Goal: Task Accomplishment & Management: Use online tool/utility

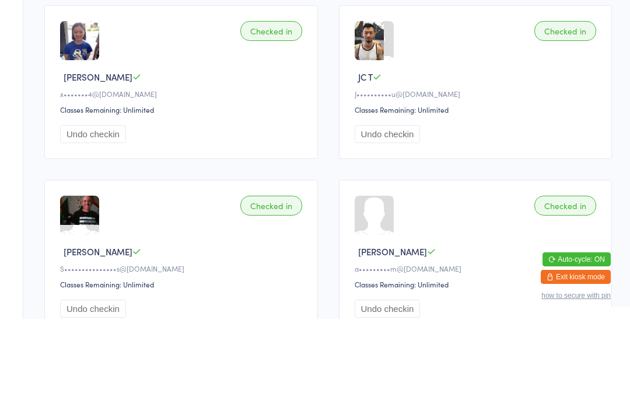
type input "L"
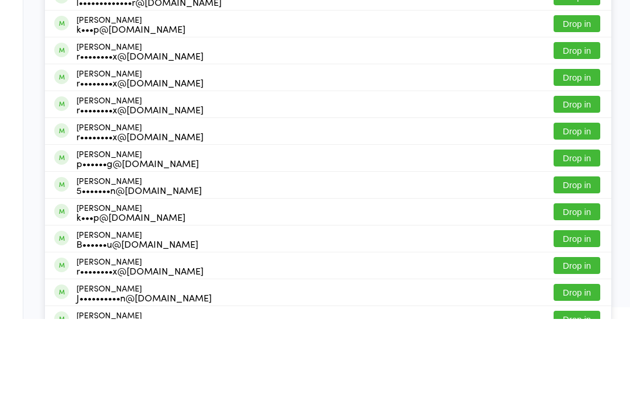
type input "[PERSON_NAME]"
click at [120, 39] on div "l••••••••••3@[DOMAIN_NAME]" at bounding box center [143, 41] width 134 height 9
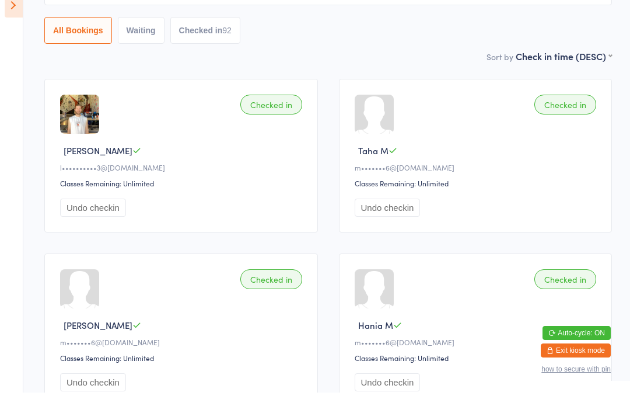
click at [9, 13] on icon at bounding box center [14, 25] width 18 height 25
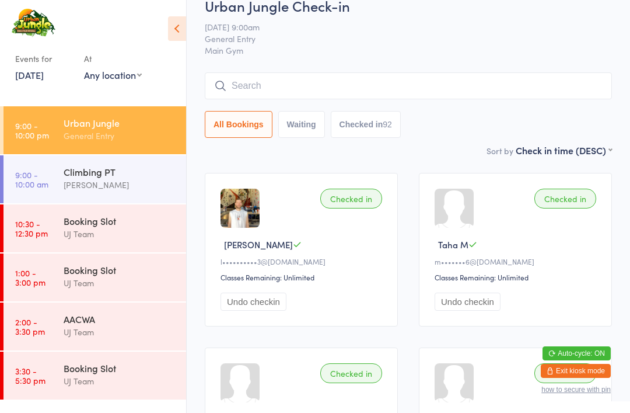
click at [422, 84] on input "search" at bounding box center [408, 85] width 407 height 27
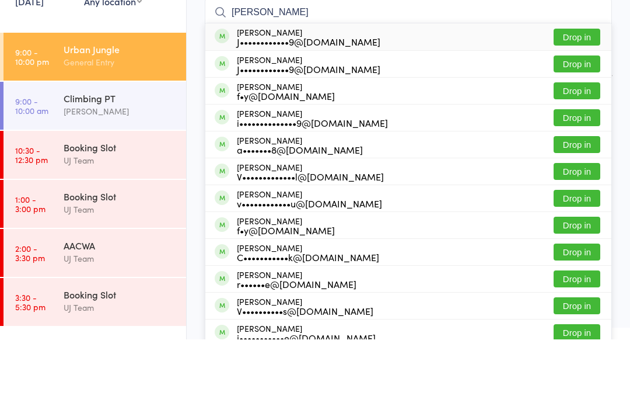
type input "[PERSON_NAME]"
click at [578, 129] on button "Drop in" at bounding box center [577, 137] width 47 height 17
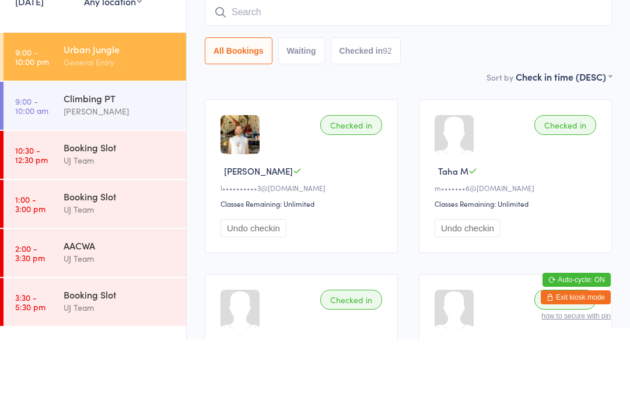
scroll to position [94, 0]
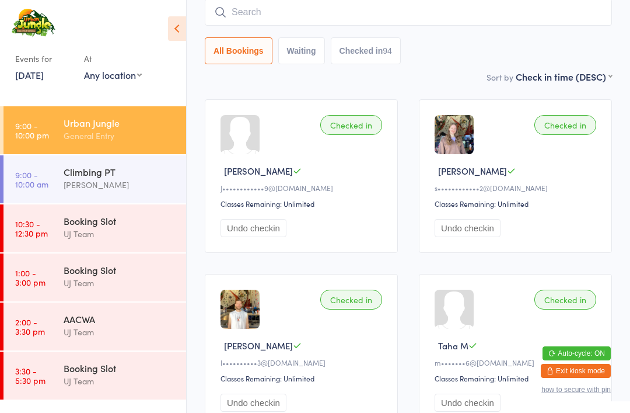
click at [465, 22] on input "search" at bounding box center [408, 12] width 407 height 27
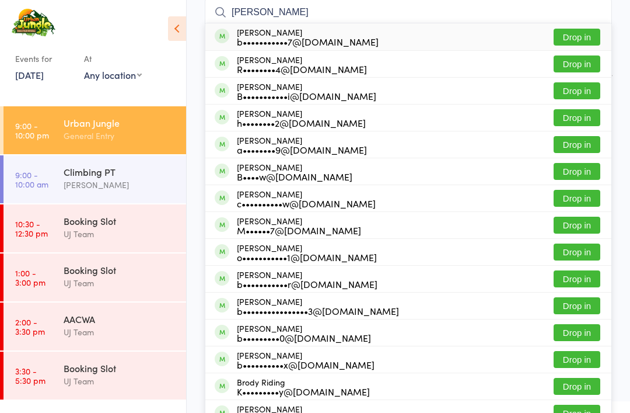
type input "[PERSON_NAME]"
click at [583, 37] on button "Drop in" at bounding box center [577, 37] width 47 height 17
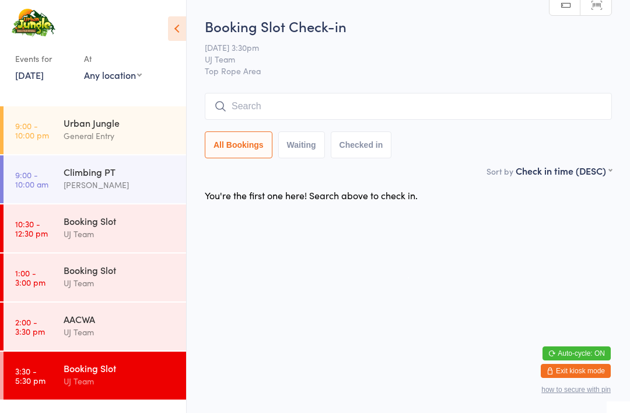
click at [311, 102] on input "search" at bounding box center [408, 106] width 407 height 27
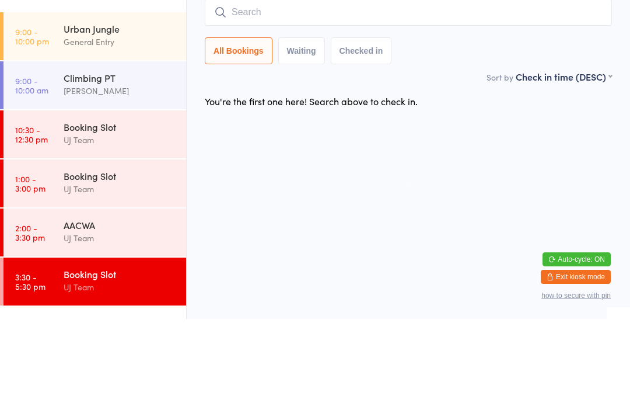
click at [89, 129] on div "General Entry" at bounding box center [120, 135] width 113 height 13
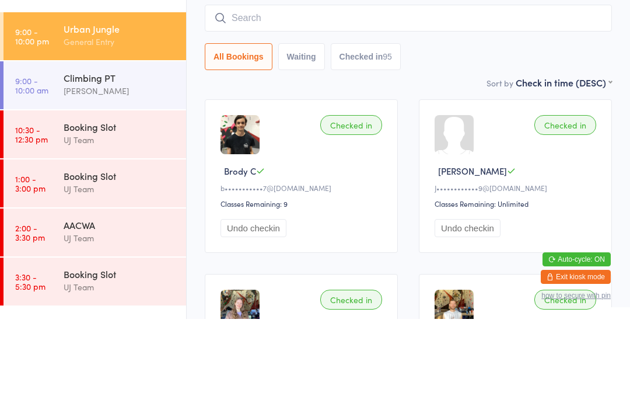
scroll to position [94, 0]
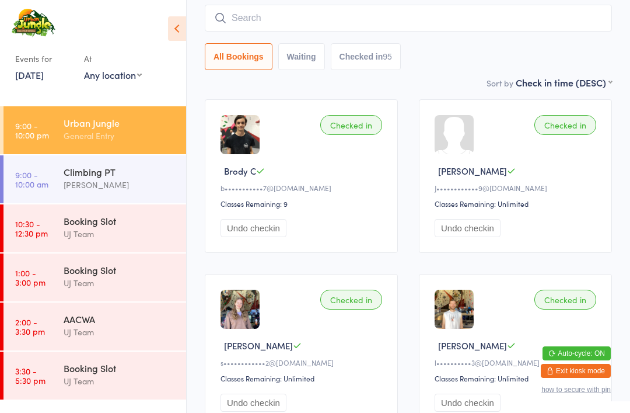
click at [341, 11] on input "search" at bounding box center [408, 18] width 407 height 27
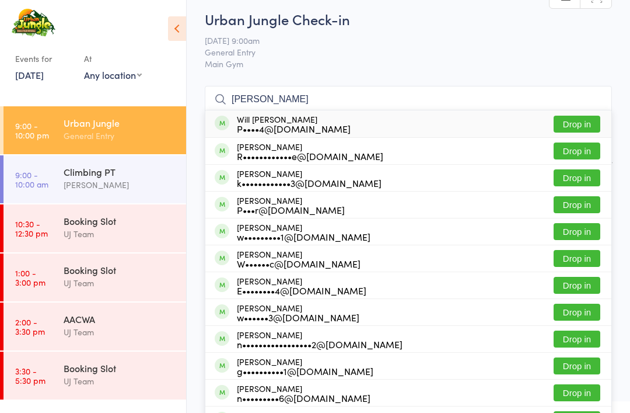
scroll to position [0, 0]
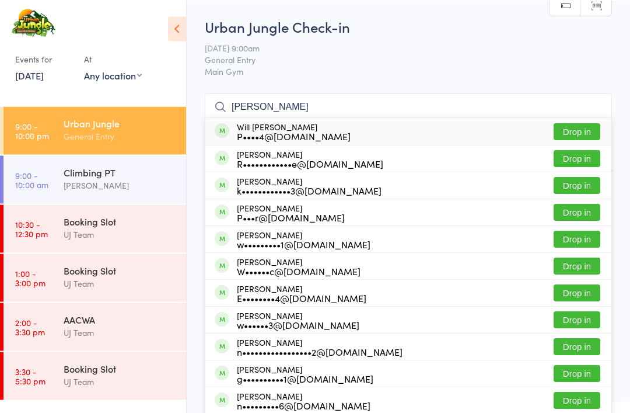
click at [347, 96] on input "[PERSON_NAME]" at bounding box center [408, 106] width 407 height 27
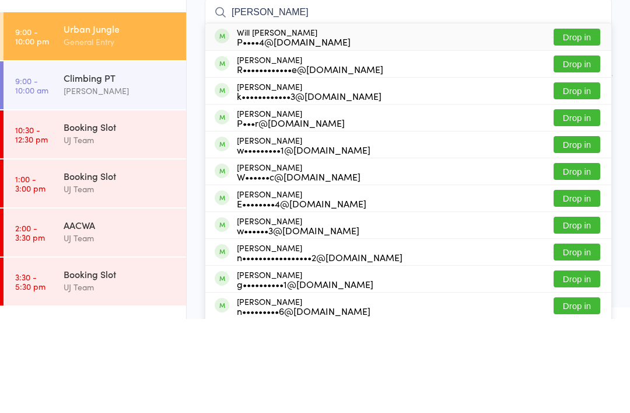
click at [355, 93] on input "[PERSON_NAME]" at bounding box center [408, 106] width 407 height 27
click at [277, 93] on input "[PERSON_NAME]" at bounding box center [408, 106] width 407 height 27
type input "W"
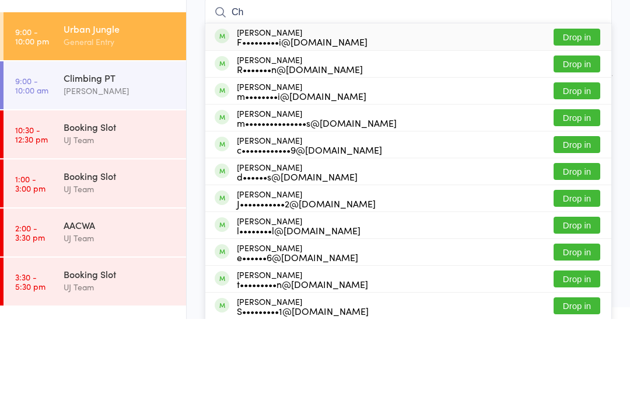
type input "C"
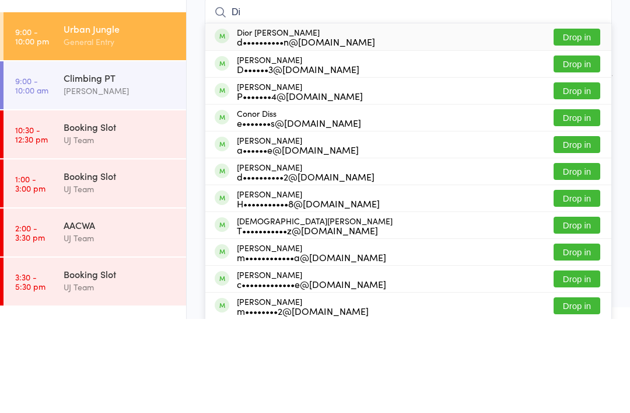
type input "D"
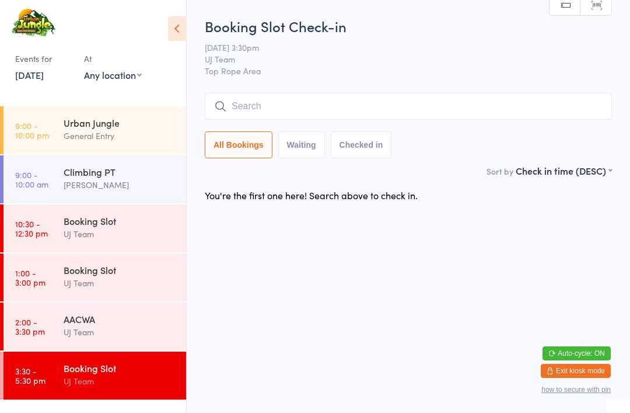
click at [125, 127] on div "Urban Jungle" at bounding box center [120, 122] width 113 height 13
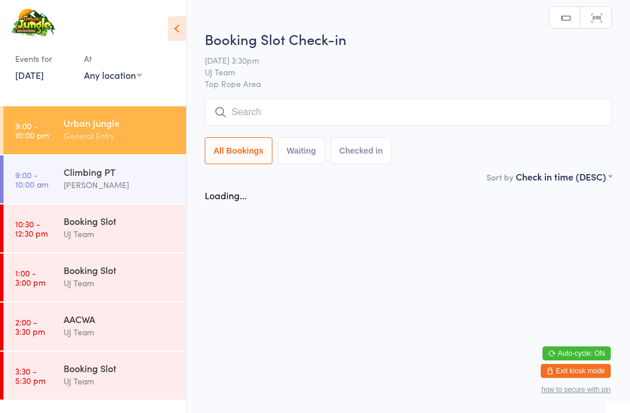
click at [287, 113] on input "search" at bounding box center [408, 112] width 407 height 27
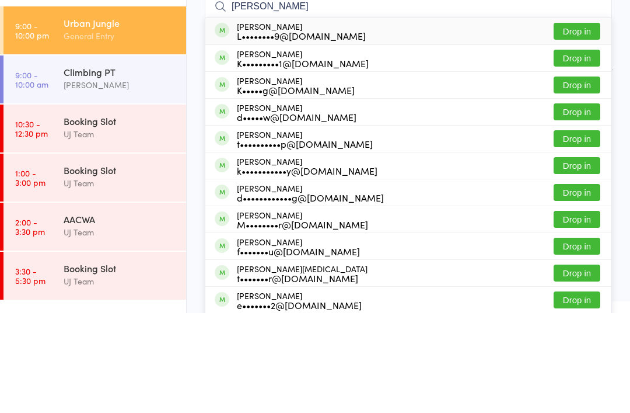
type input "[PERSON_NAME]"
click at [580, 123] on button "Drop in" at bounding box center [577, 131] width 47 height 17
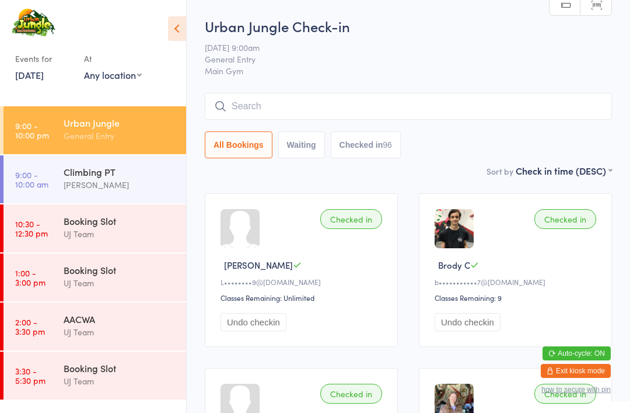
click at [460, 106] on input "search" at bounding box center [408, 106] width 407 height 27
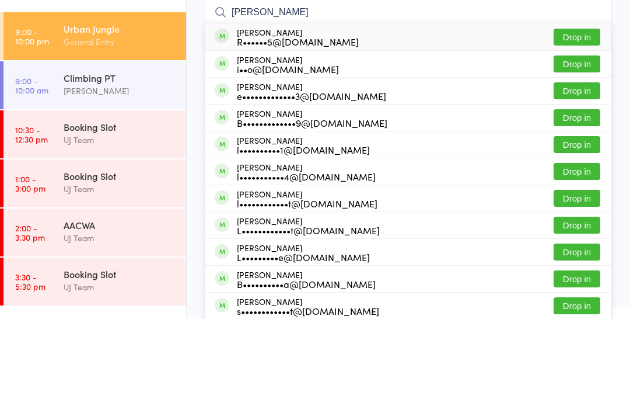
type input "[PERSON_NAME]"
click at [478, 145] on div "[PERSON_NAME] i••o@[DOMAIN_NAME] Drop in" at bounding box center [408, 158] width 406 height 26
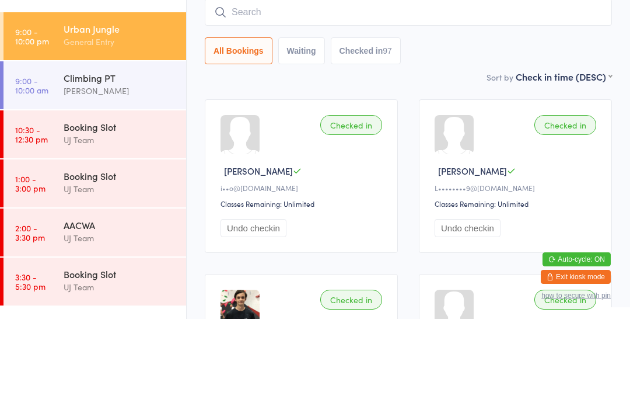
click at [535, 93] on input "search" at bounding box center [408, 106] width 407 height 27
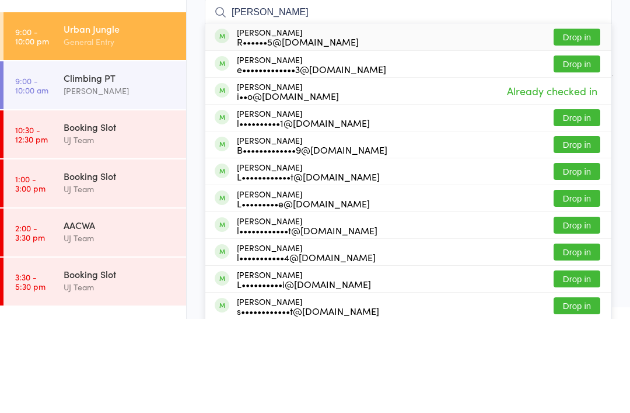
type input "[PERSON_NAME]"
click at [584, 230] on button "Drop in" at bounding box center [577, 238] width 47 height 17
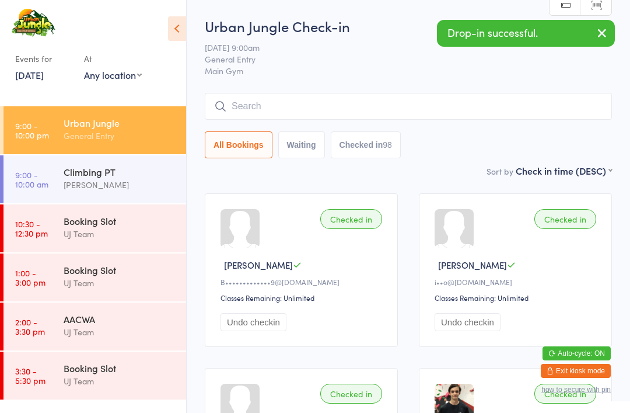
click at [604, 32] on icon "button" at bounding box center [602, 33] width 14 height 15
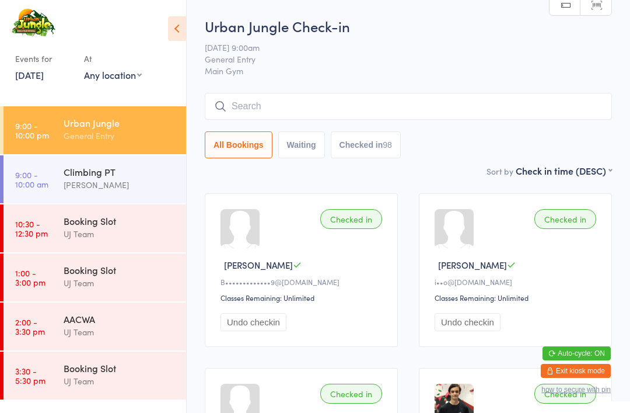
click at [281, 102] on input "search" at bounding box center [408, 106] width 407 height 27
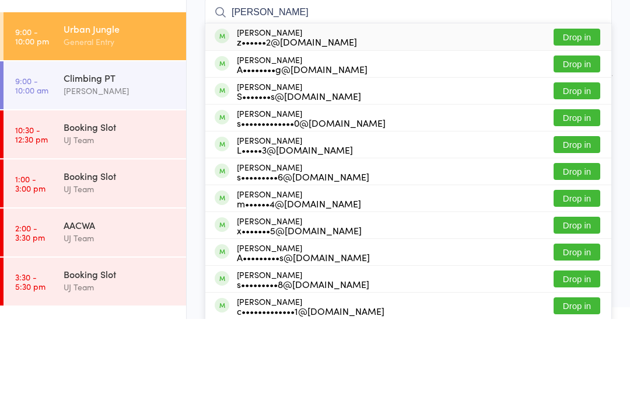
type input "[PERSON_NAME]"
click at [587, 123] on button "Drop in" at bounding box center [577, 131] width 47 height 17
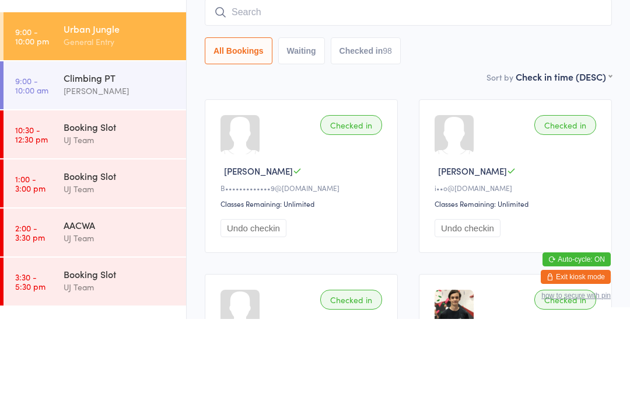
scroll to position [94, 0]
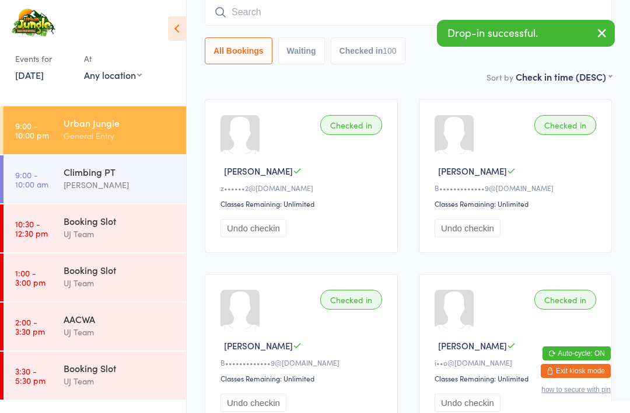
click at [323, 20] on input "search" at bounding box center [408, 12] width 407 height 27
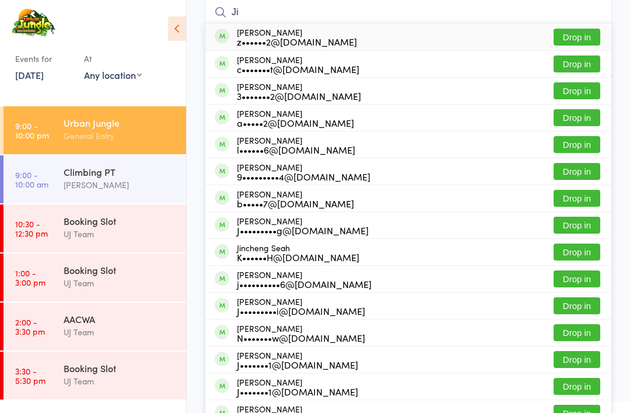
type input "J"
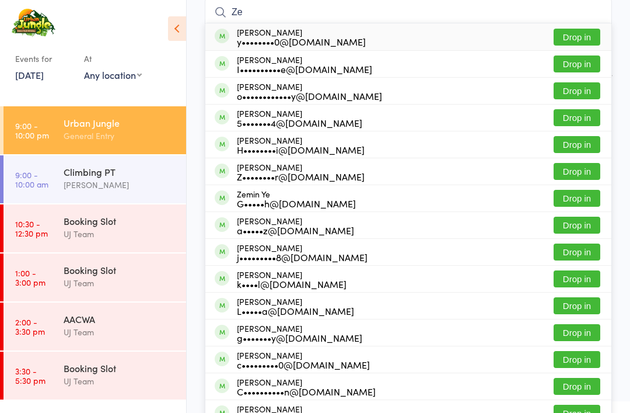
type input "Ze"
click at [340, 37] on div "y••••••••0@[DOMAIN_NAME]" at bounding box center [301, 41] width 129 height 9
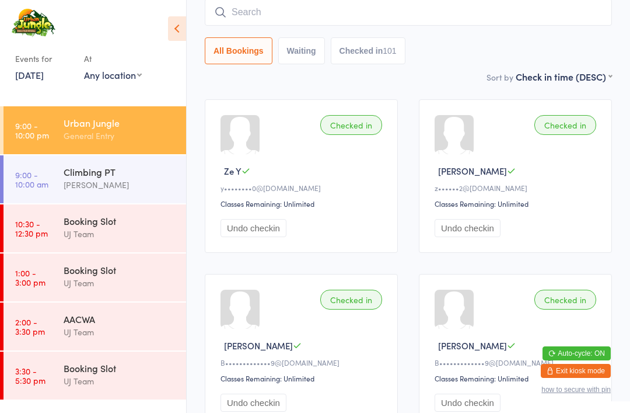
click at [312, 4] on input "search" at bounding box center [408, 12] width 407 height 27
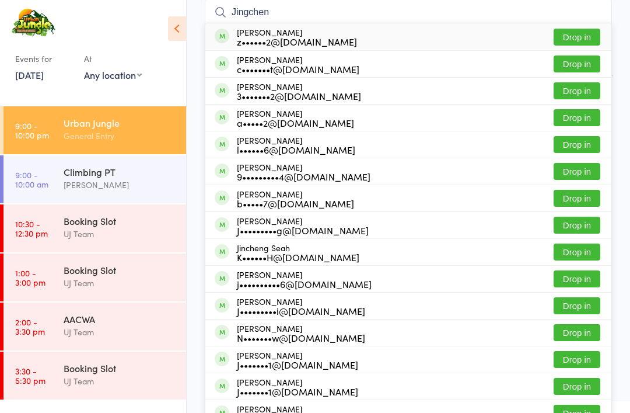
type input "Jingchen"
click at [582, 38] on button "Drop in" at bounding box center [577, 37] width 47 height 17
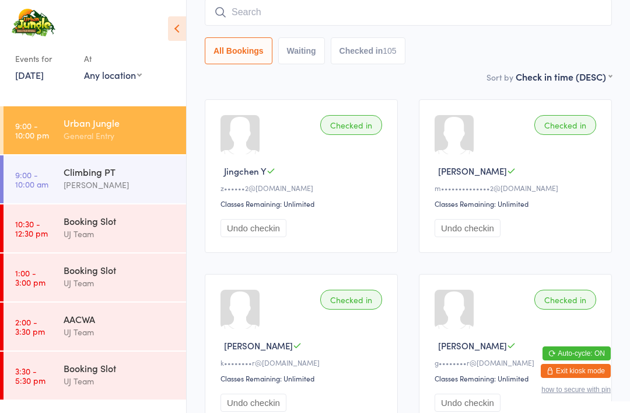
click at [283, 15] on input "search" at bounding box center [408, 12] width 407 height 27
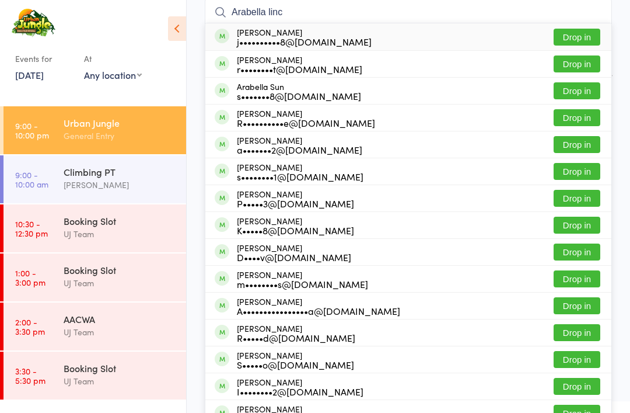
type input "Arabella linc"
click at [579, 36] on button "Drop in" at bounding box center [577, 37] width 47 height 17
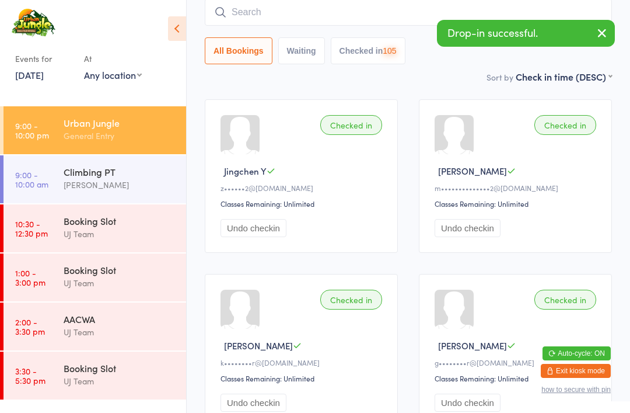
click at [284, 14] on input "search" at bounding box center [408, 12] width 407 height 27
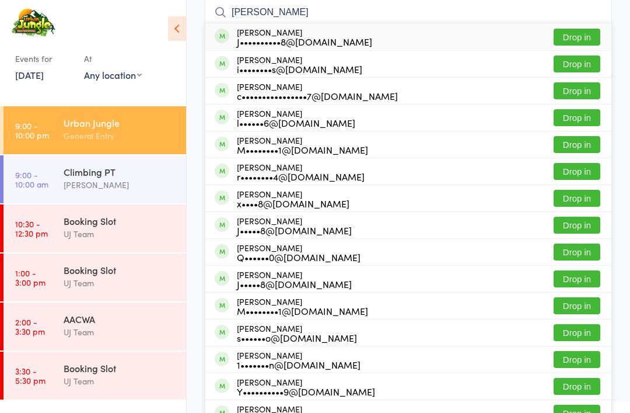
type input "[PERSON_NAME]"
click at [587, 42] on button "Drop in" at bounding box center [577, 37] width 47 height 17
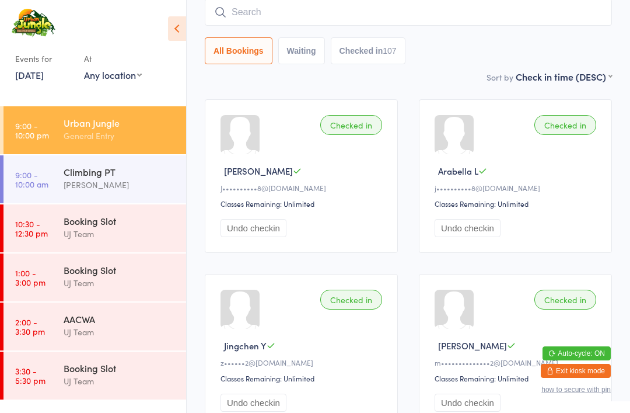
click at [376, 13] on input "search" at bounding box center [408, 12] width 407 height 27
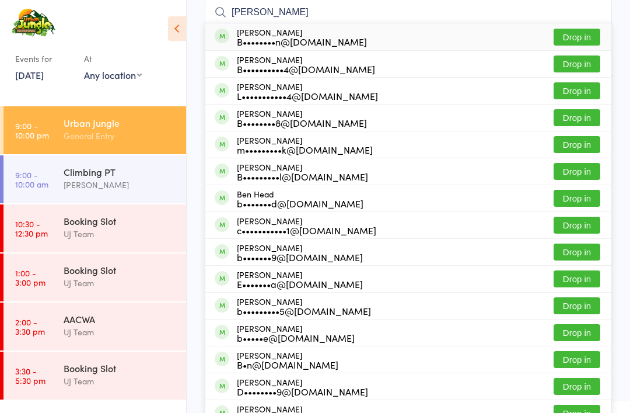
type input "[PERSON_NAME]"
click at [580, 44] on button "Drop in" at bounding box center [577, 37] width 47 height 17
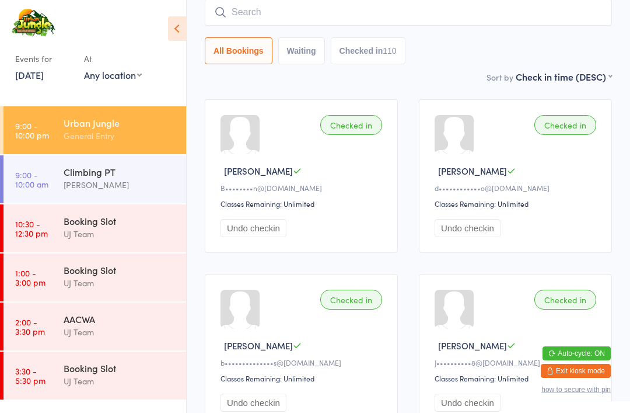
click at [563, 9] on input "search" at bounding box center [408, 12] width 407 height 27
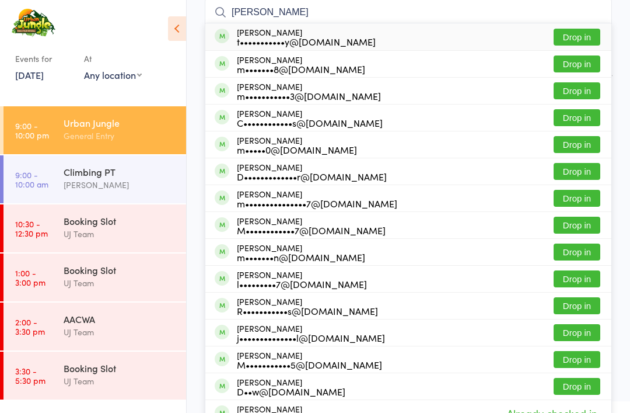
type input "[PERSON_NAME]"
click at [585, 29] on button "Drop in" at bounding box center [577, 37] width 47 height 17
